Goal: Transaction & Acquisition: Purchase product/service

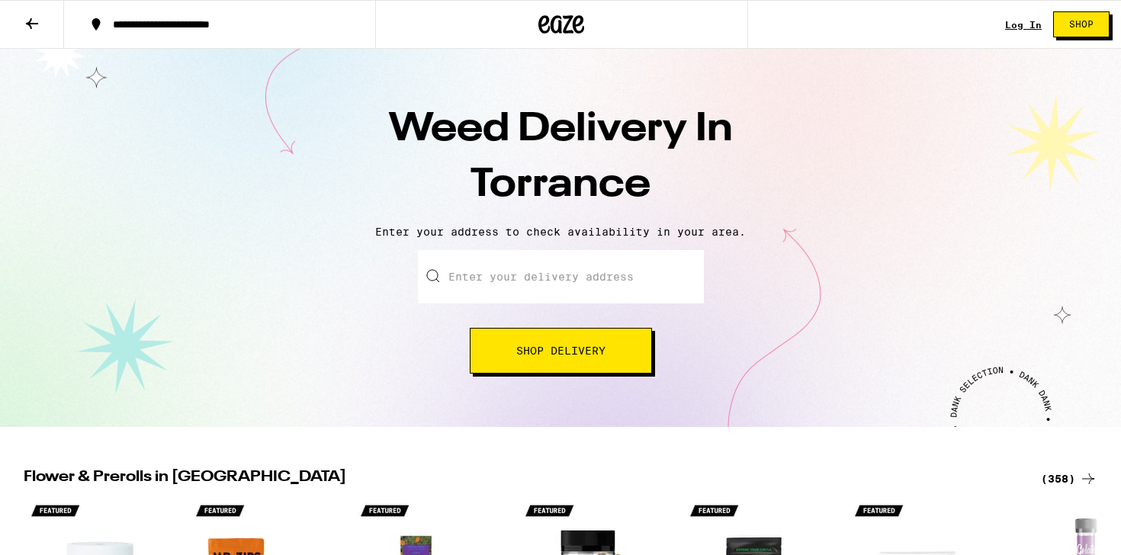
click at [509, 291] on input "Enter your delivery address" at bounding box center [561, 276] width 286 height 53
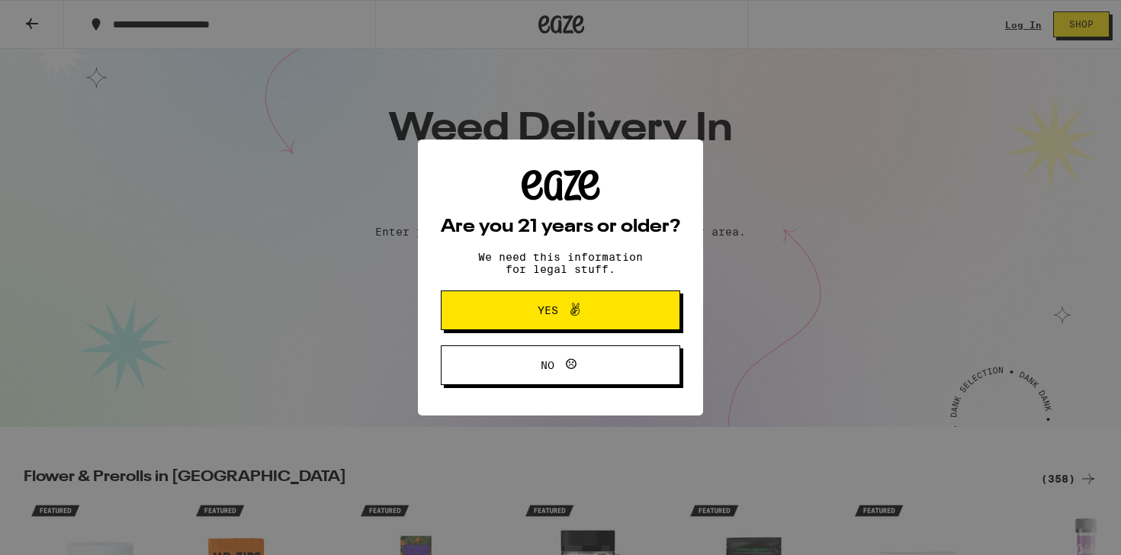
click at [460, 264] on div "Are you 21 years or older? We need this information for legal stuff. Yes No" at bounding box center [560, 278] width 239 height 216
click at [483, 309] on button "Yes" at bounding box center [560, 310] width 239 height 40
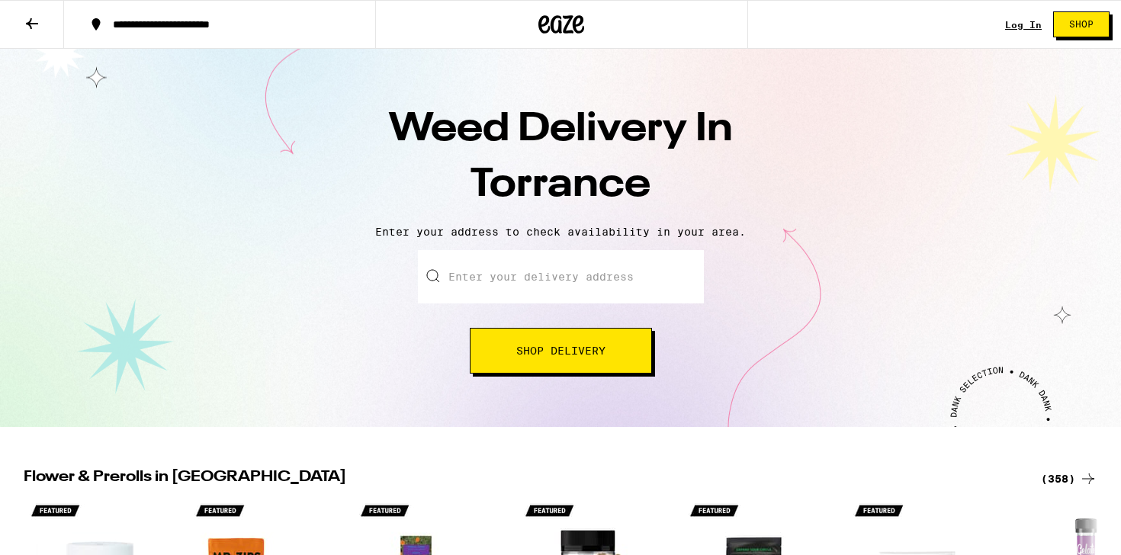
click at [481, 271] on input "Enter your delivery address" at bounding box center [561, 276] width 286 height 53
type input "5"
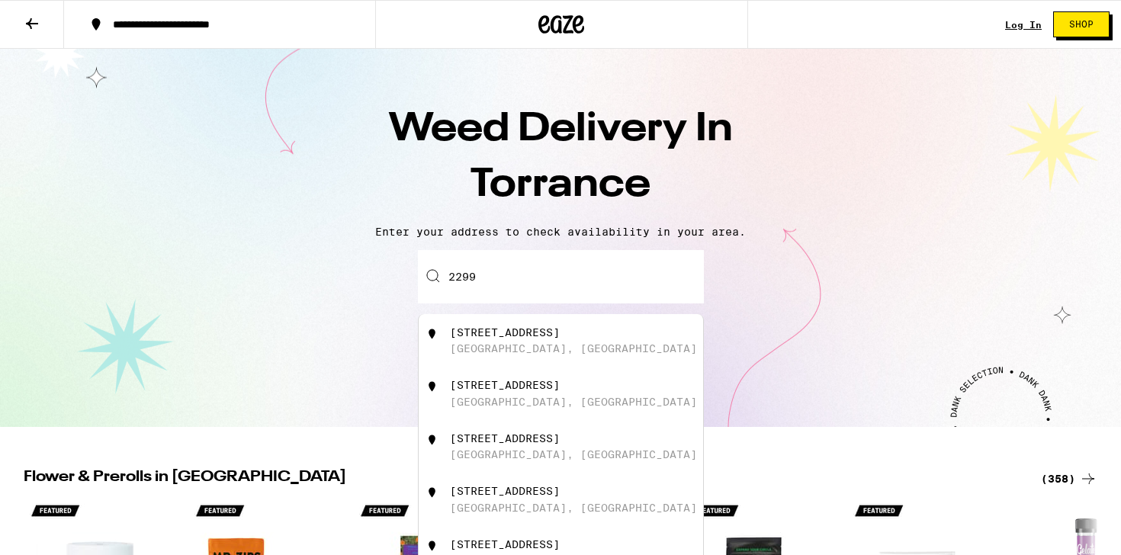
click at [474, 347] on div "[GEOGRAPHIC_DATA], [GEOGRAPHIC_DATA]" at bounding box center [573, 348] width 247 height 12
type input "[STREET_ADDRESS]"
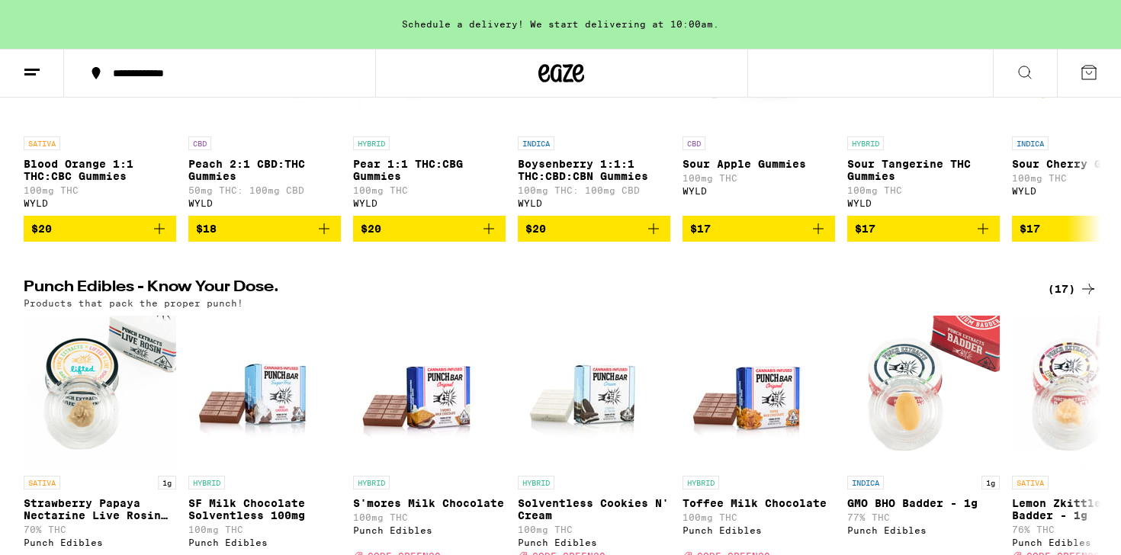
scroll to position [685, 0]
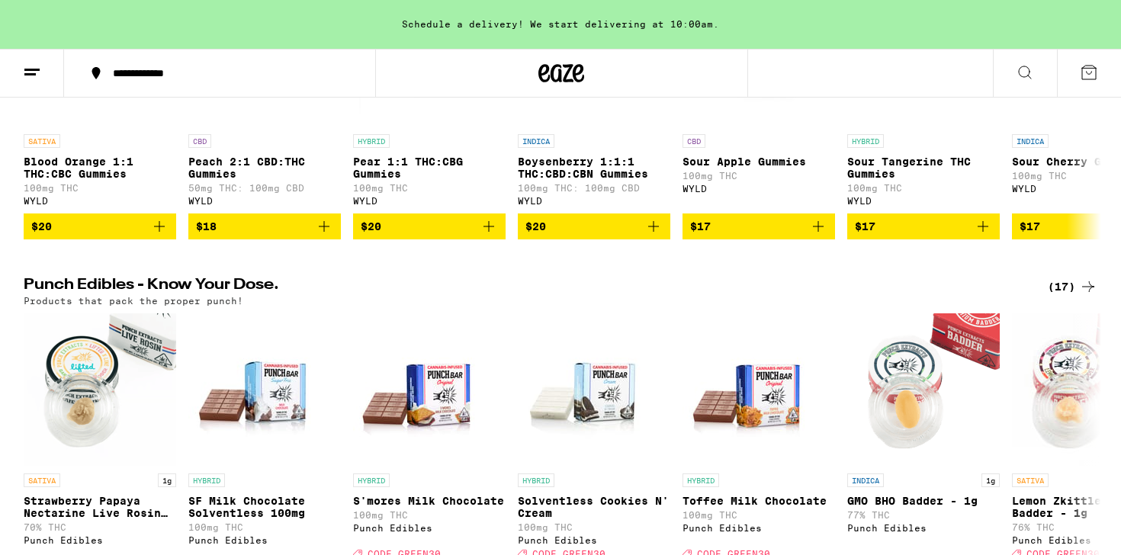
click at [632, 34] on div "Schedule a delivery! We start delivering at 10:00am." at bounding box center [560, 24] width 1121 height 49
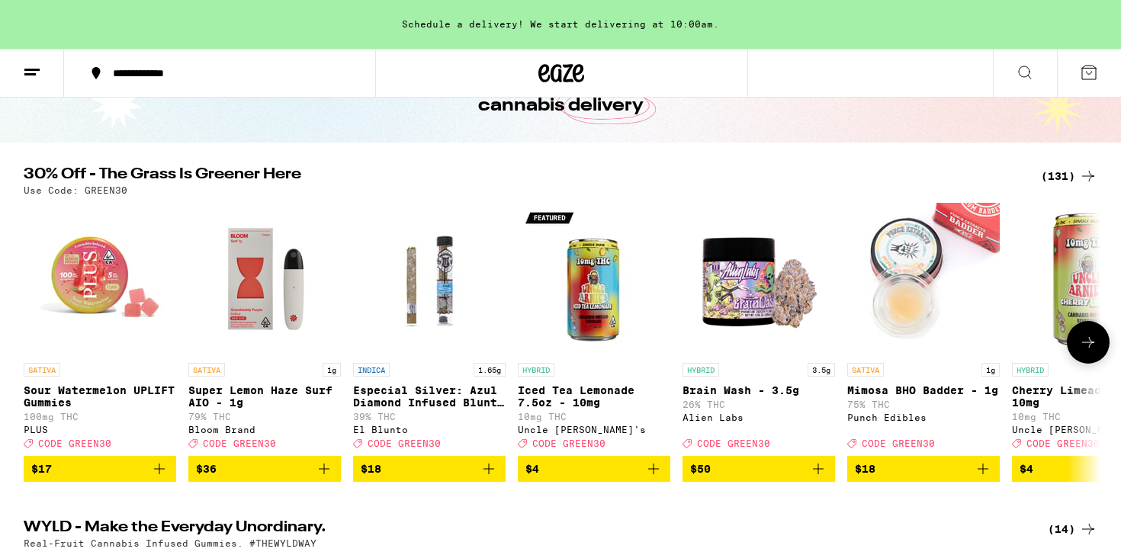
scroll to position [109, 0]
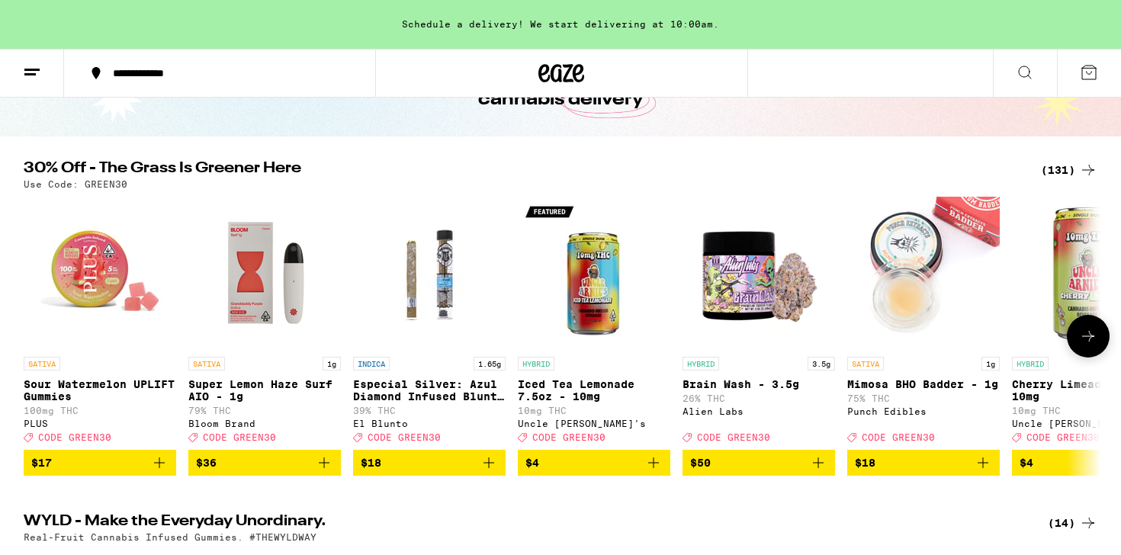
click at [320, 472] on icon "Add to bag" at bounding box center [324, 463] width 18 height 18
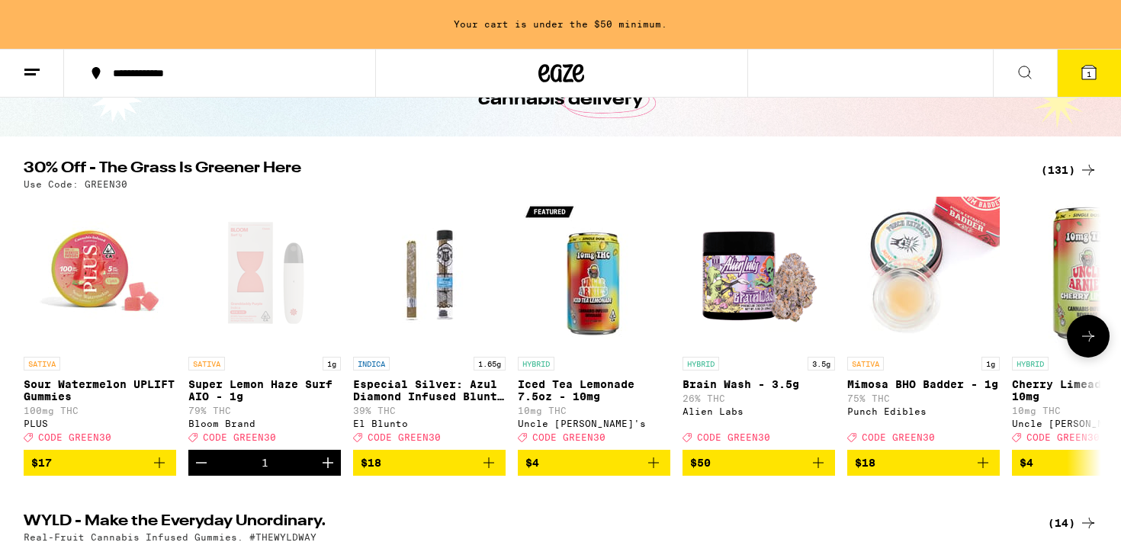
click at [327, 468] on icon "Increment" at bounding box center [327, 462] width 11 height 11
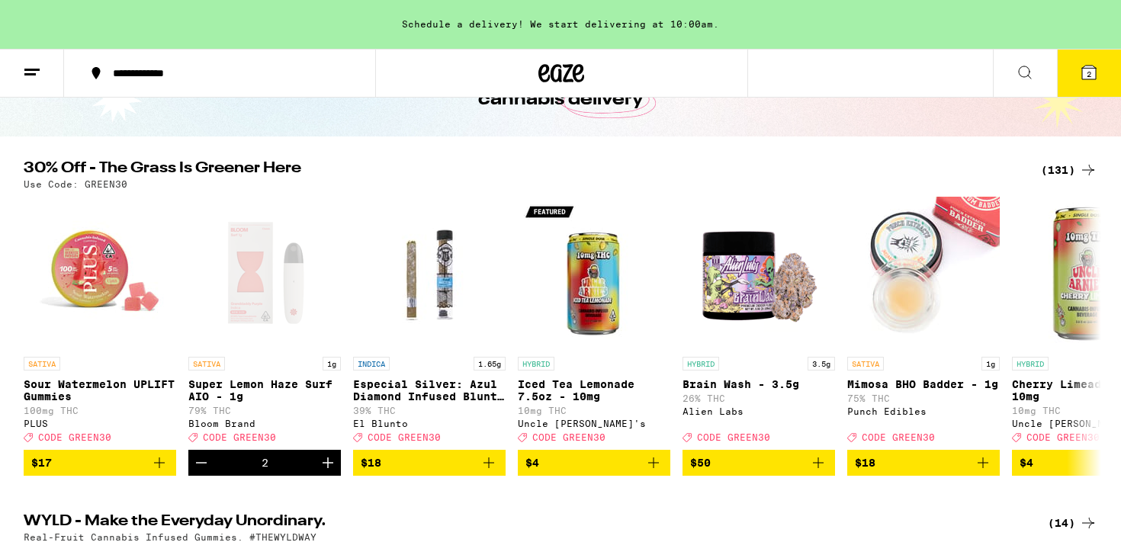
click at [1093, 73] on icon at bounding box center [1089, 73] width 14 height 14
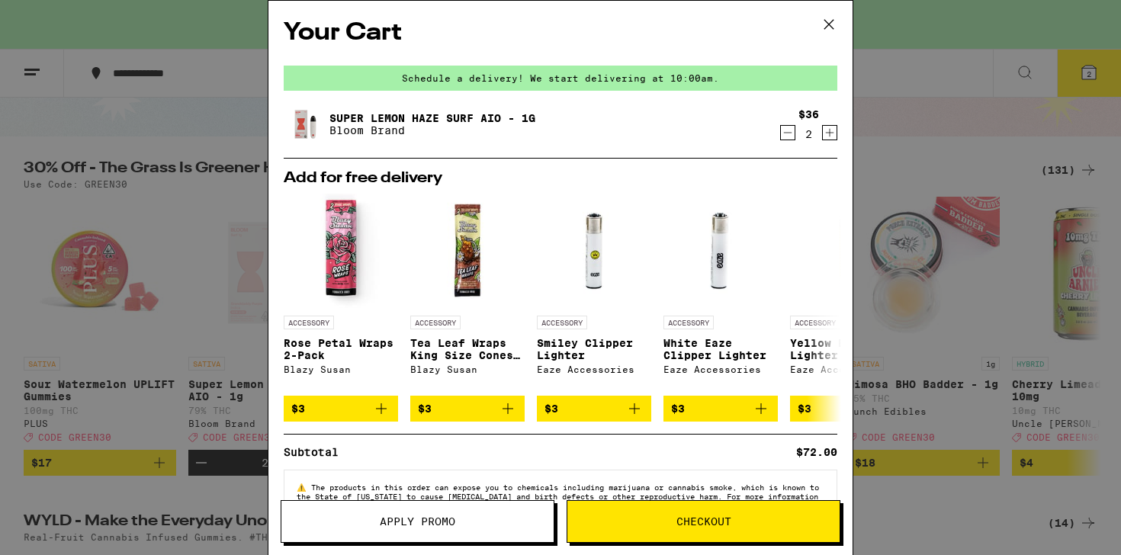
click at [649, 536] on button "Checkout" at bounding box center [703, 521] width 274 height 43
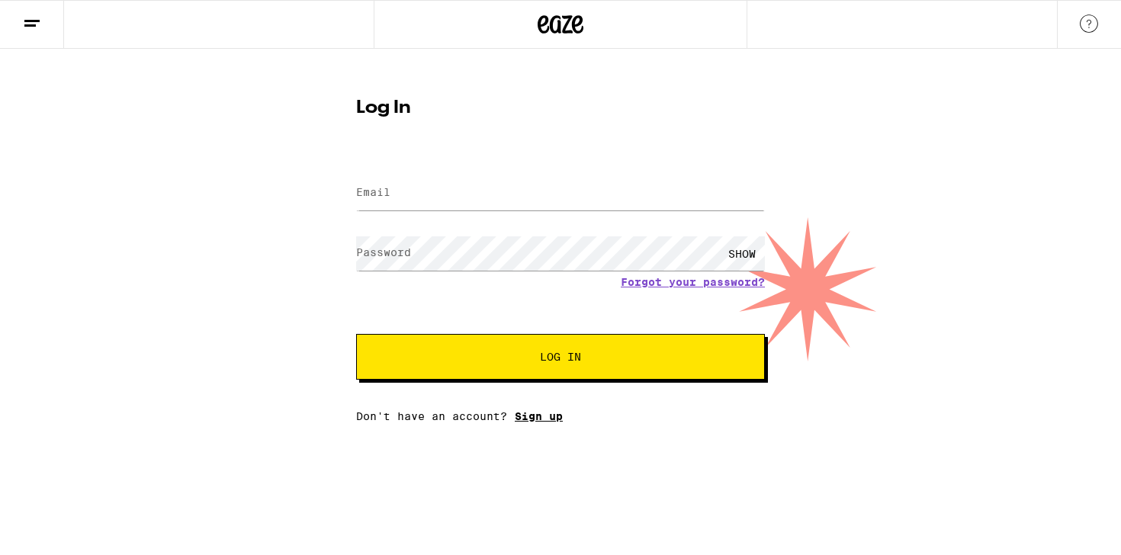
click at [534, 420] on link "Sign up" at bounding box center [539, 416] width 48 height 12
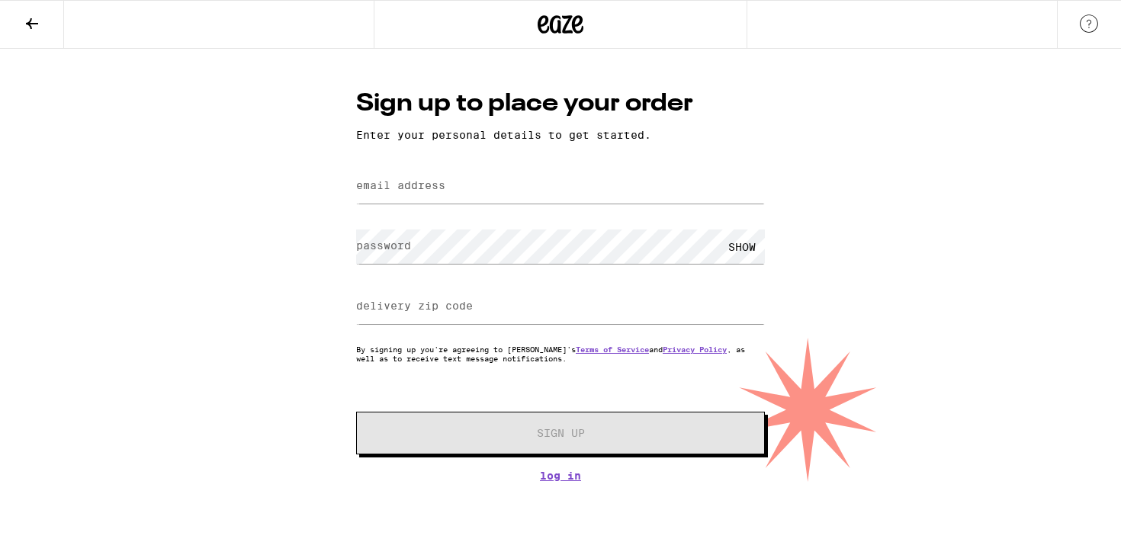
click at [30, 19] on icon at bounding box center [32, 23] width 12 height 11
